Goal: Check status: Check status

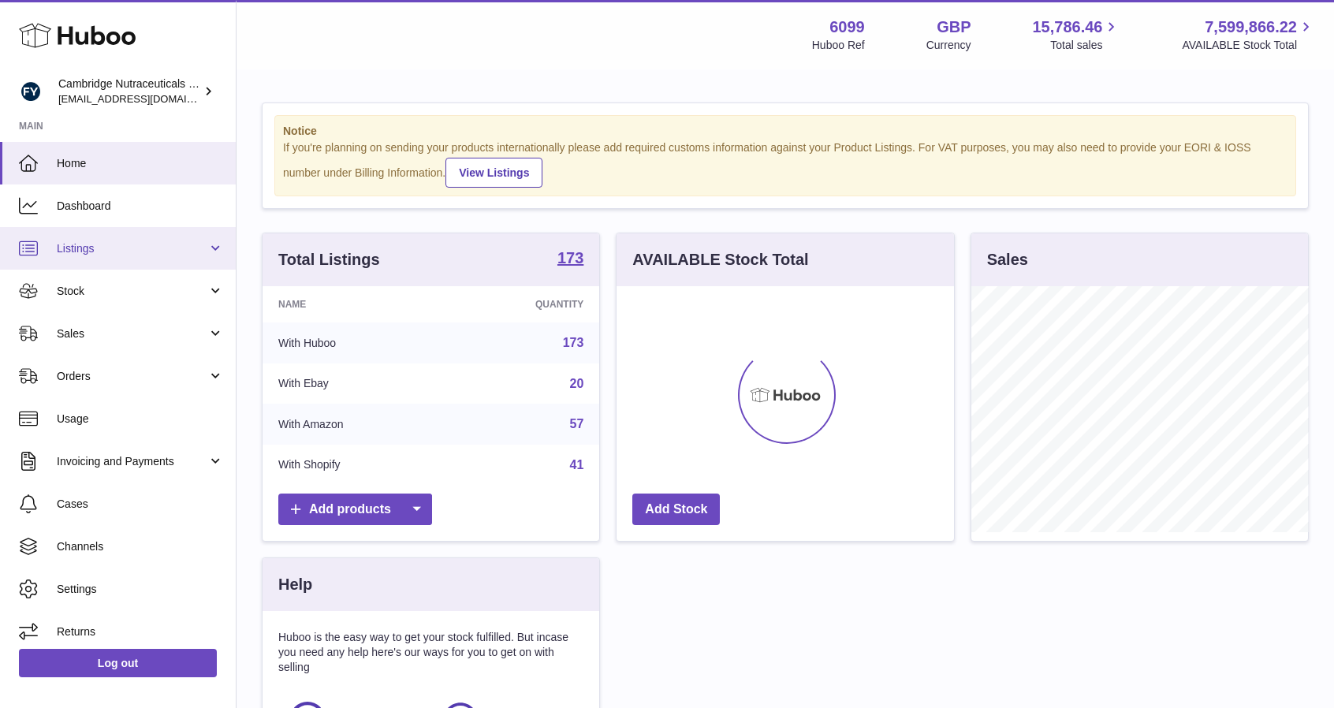
scroll to position [246, 337]
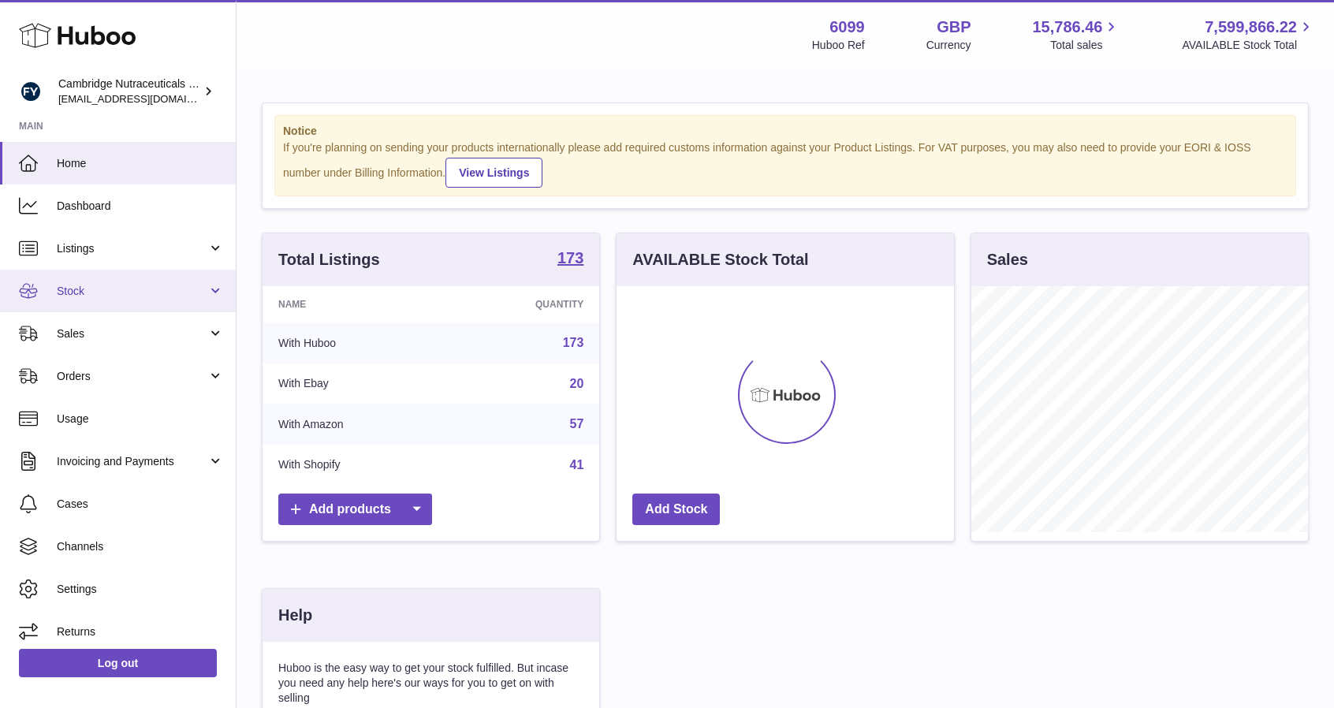
click at [122, 302] on link "Stock" at bounding box center [118, 291] width 236 height 43
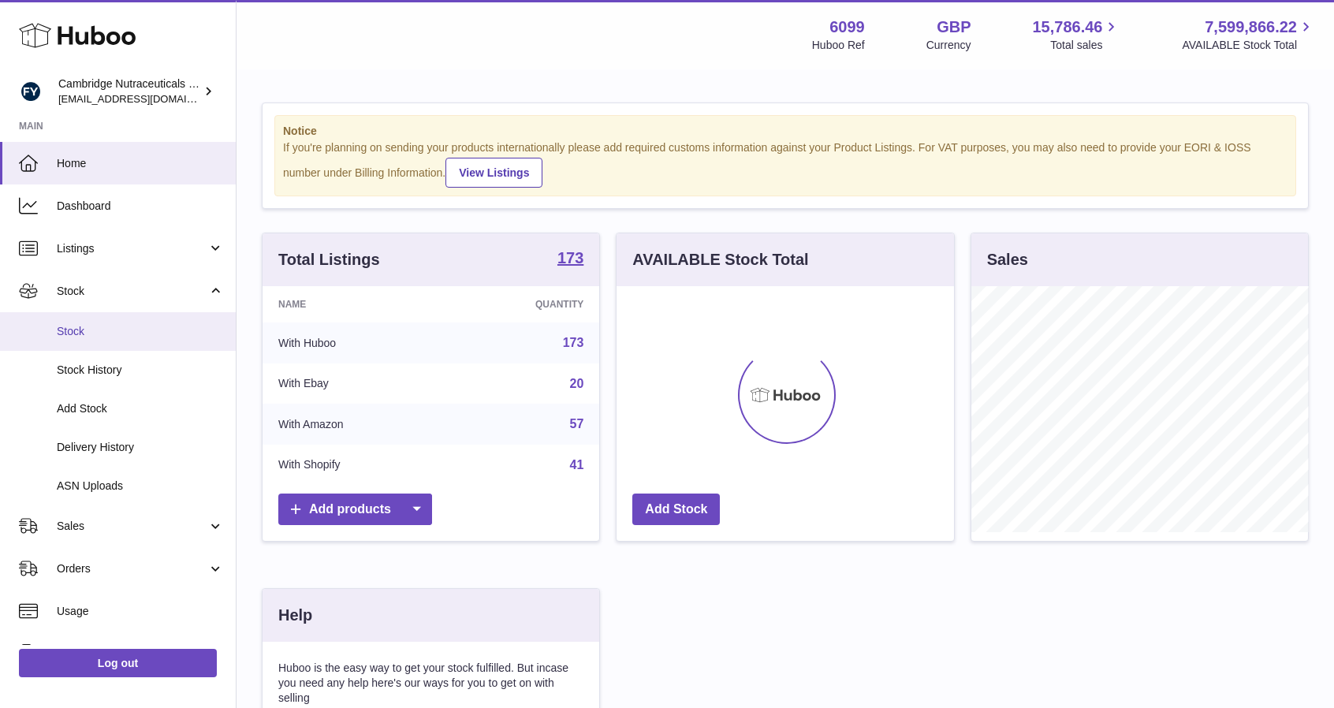
click at [114, 324] on span "Stock" at bounding box center [140, 331] width 167 height 15
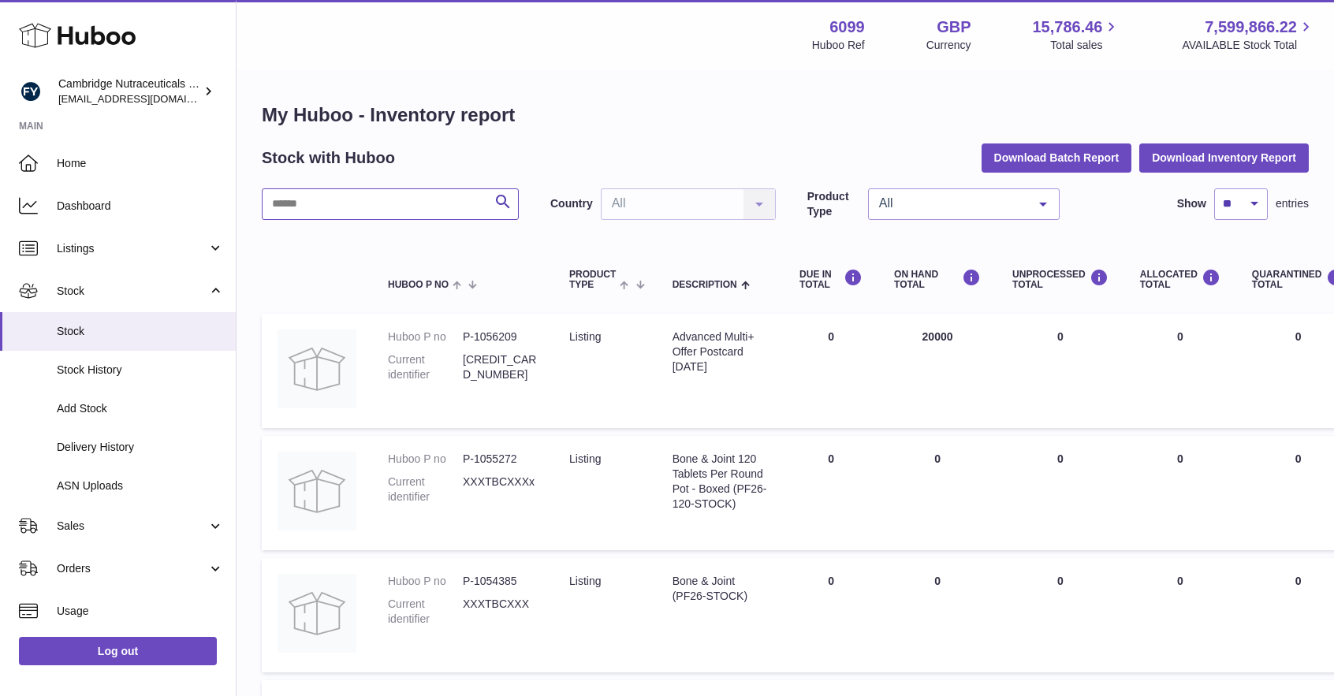
click at [345, 197] on input "text" at bounding box center [390, 204] width 257 height 32
type input "*****"
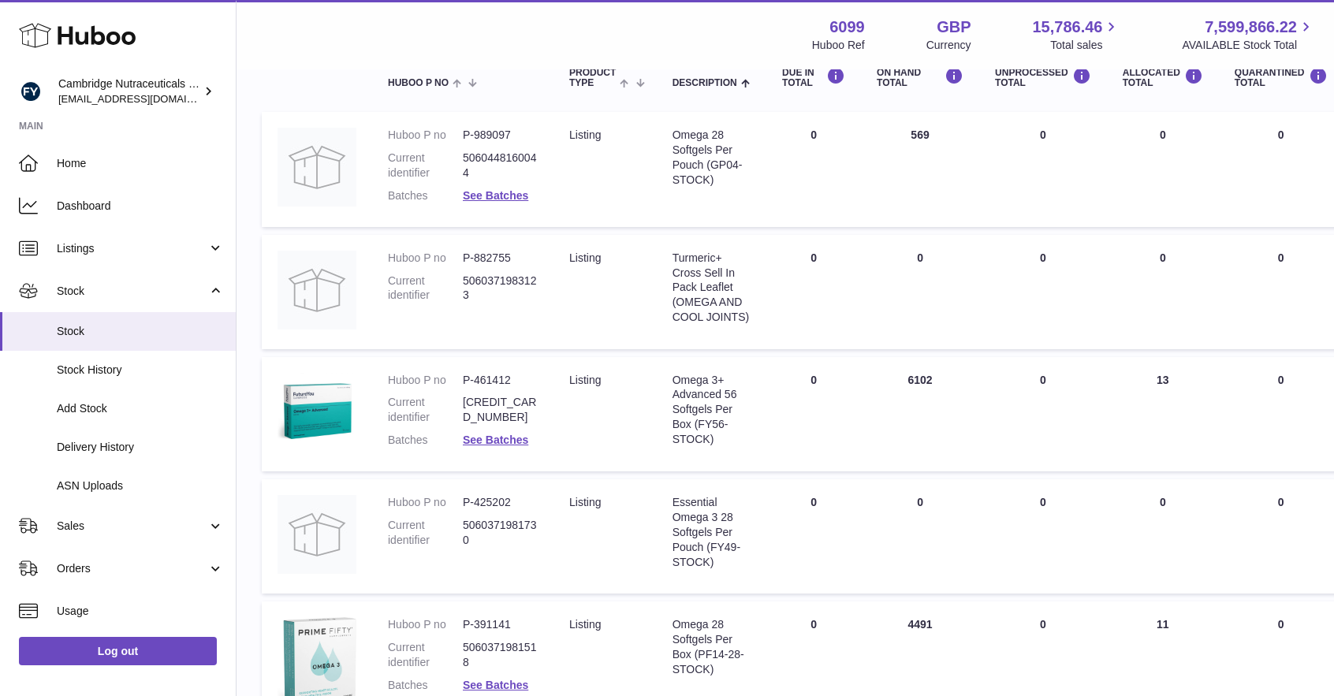
scroll to position [158, 0]
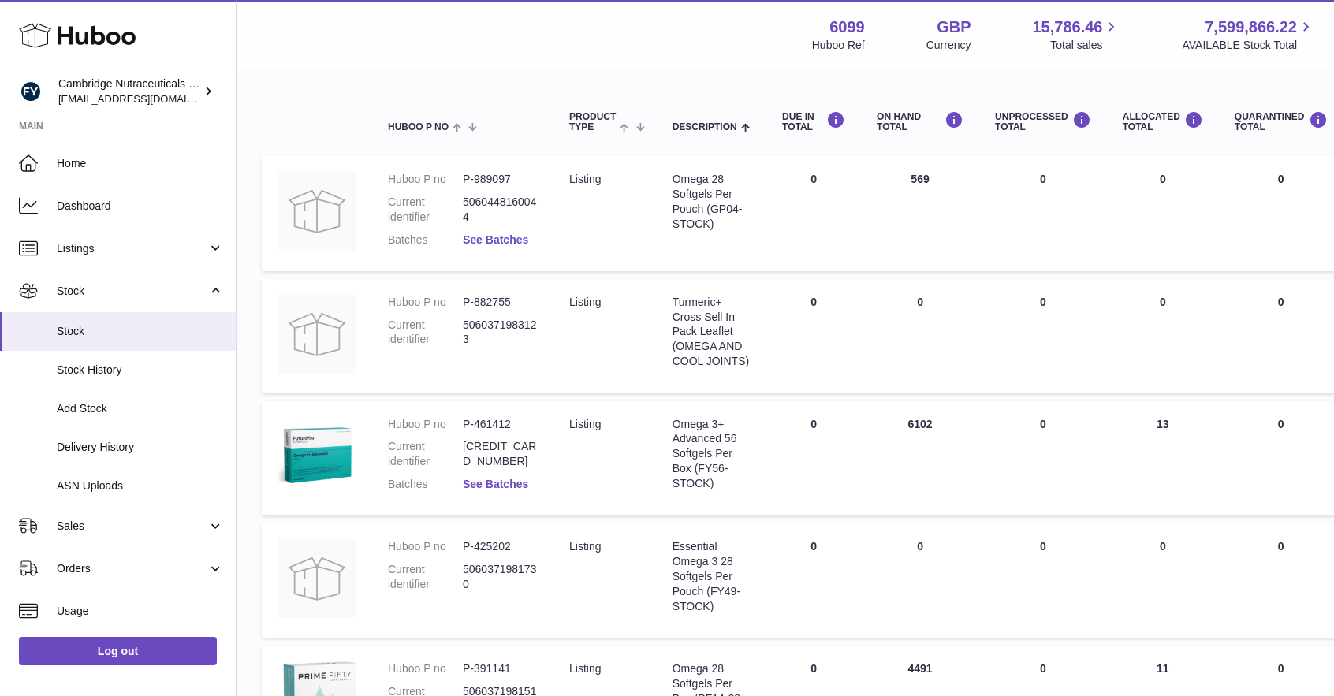
click at [509, 239] on link "See Batches" at bounding box center [495, 239] width 65 height 13
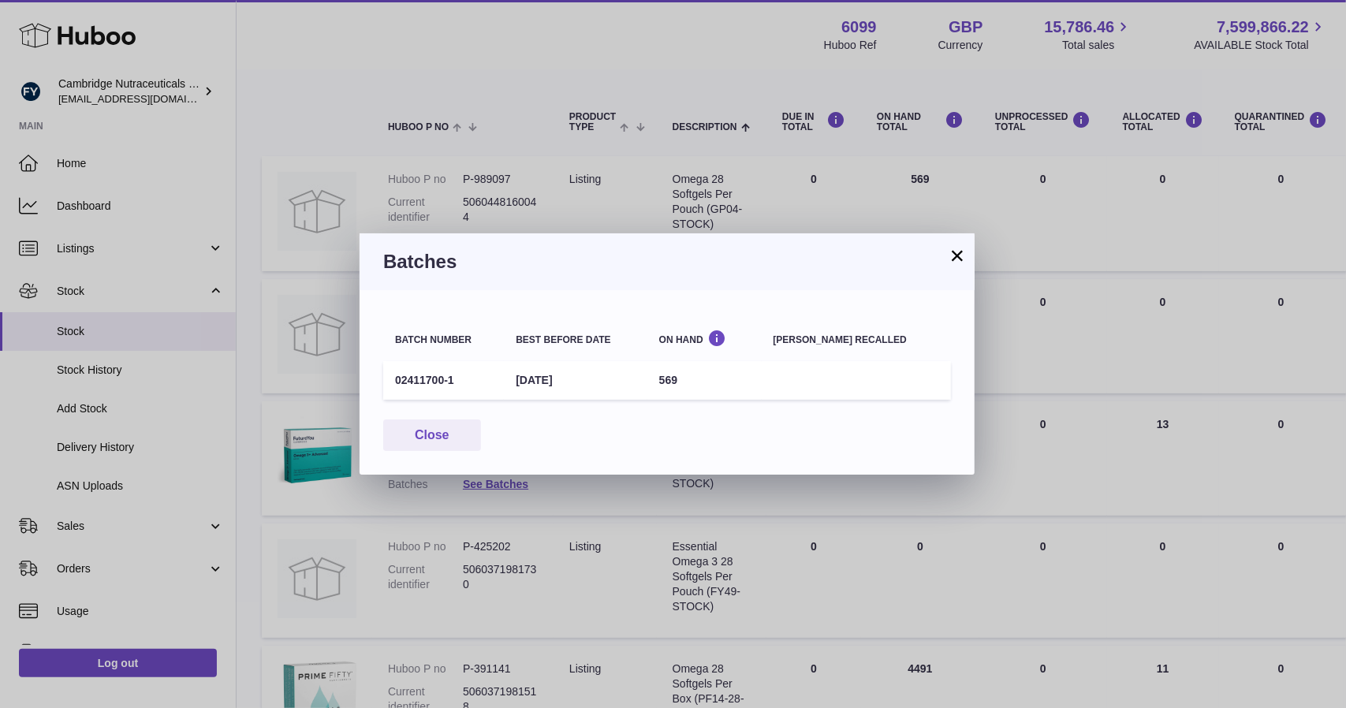
click at [956, 258] on button "×" at bounding box center [957, 255] width 19 height 19
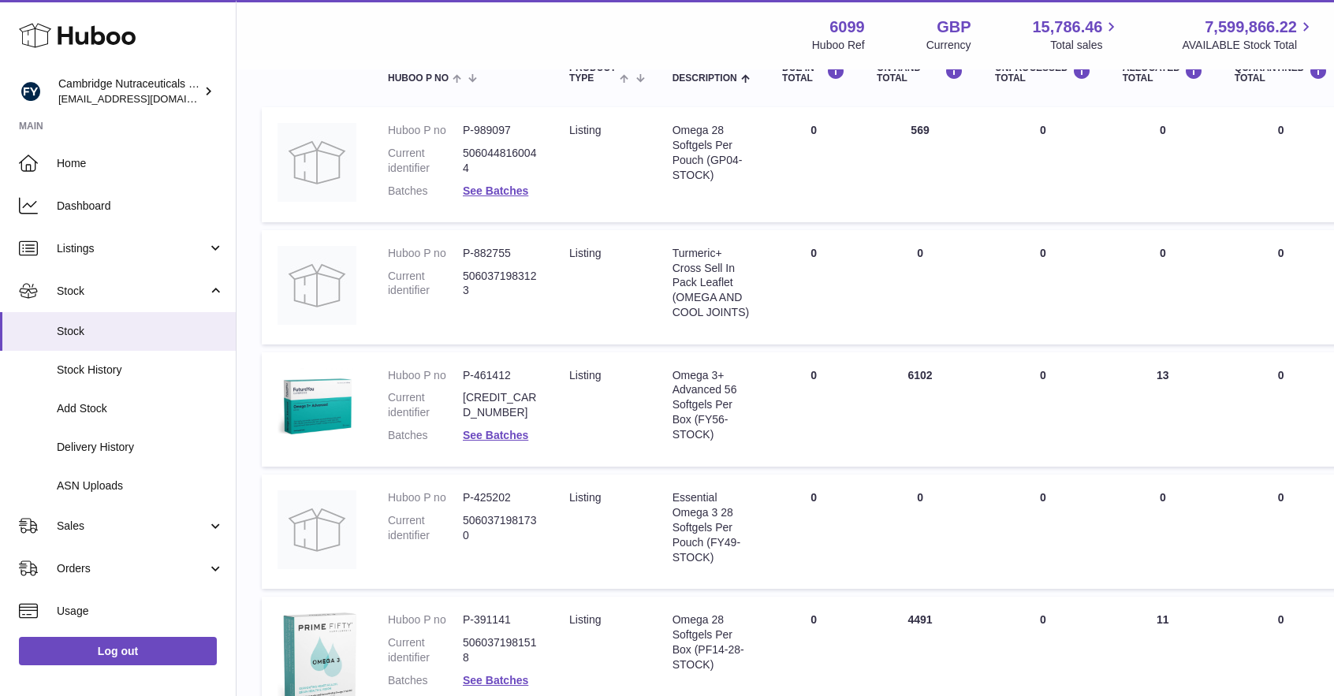
scroll to position [0, 0]
